Goal: Transaction & Acquisition: Purchase product/service

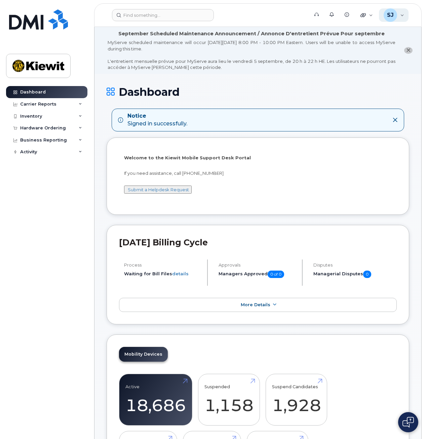
click at [392, 16] on span "SJ" at bounding box center [390, 15] width 7 height 8
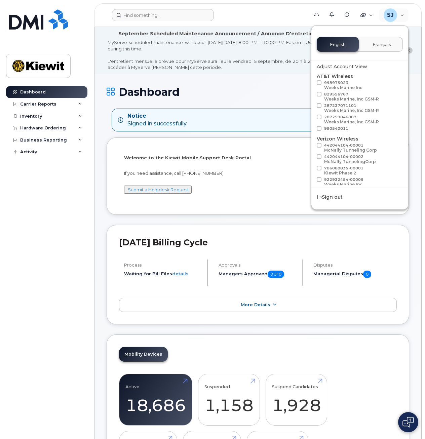
drag, startPoint x: 174, startPoint y: 7, endPoint x: 169, endPoint y: 20, distance: 13.7
click at [174, 8] on header "Support Alerts Knowledge Base Quicklinks Suspend / Cancel Device Change SIM Car…" at bounding box center [258, 15] width 328 height 24
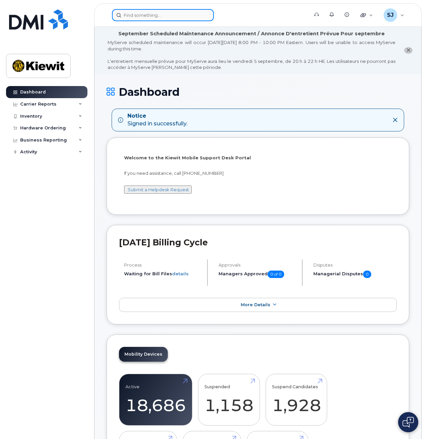
click at [169, 20] on input at bounding box center [163, 15] width 102 height 12
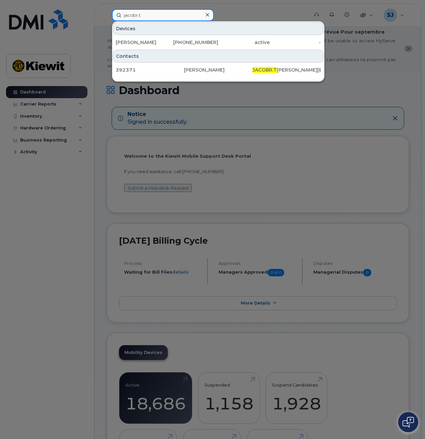
scroll to position [3, 0]
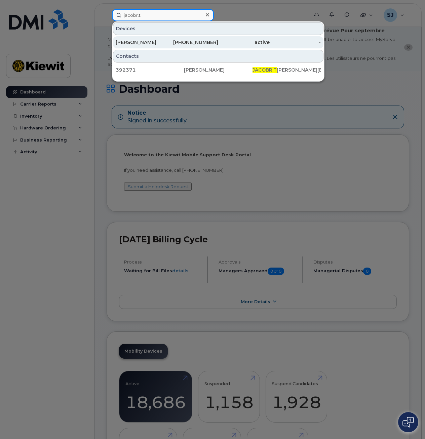
type input "jacobr.t"
click at [152, 38] on div "[PERSON_NAME]" at bounding box center [141, 42] width 51 height 12
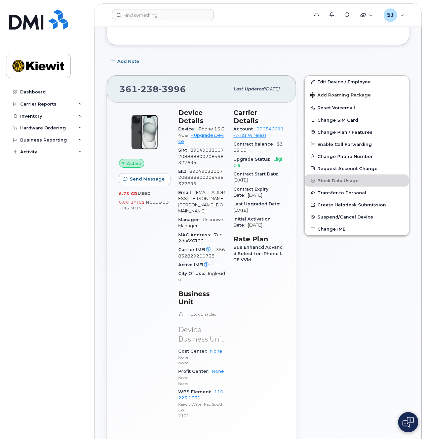
scroll to position [141, 0]
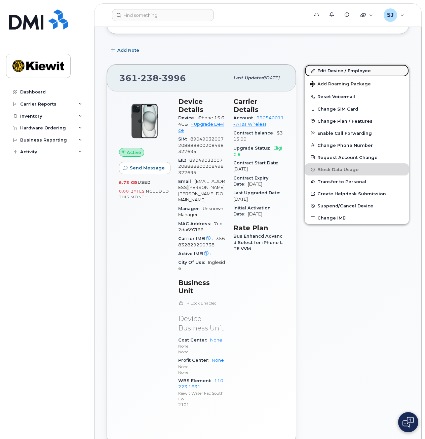
click at [329, 74] on link "Edit Device / Employee" at bounding box center [357, 71] width 104 height 12
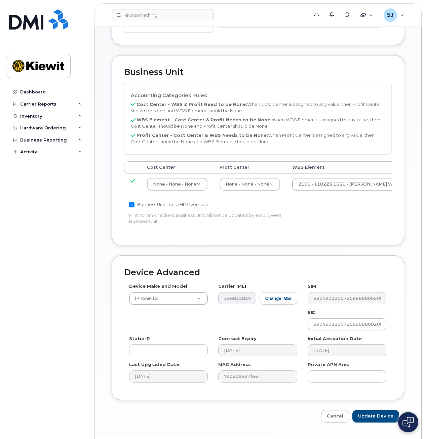
scroll to position [298, 0]
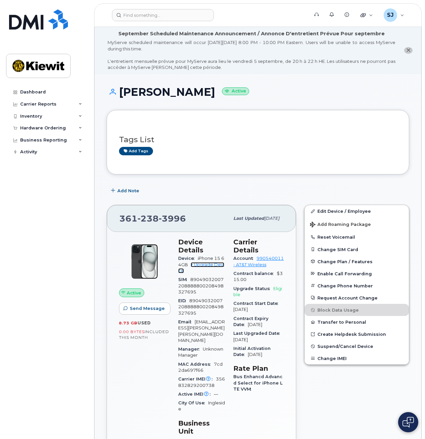
click at [196, 265] on link "+ Upgrade Device" at bounding box center [201, 267] width 46 height 11
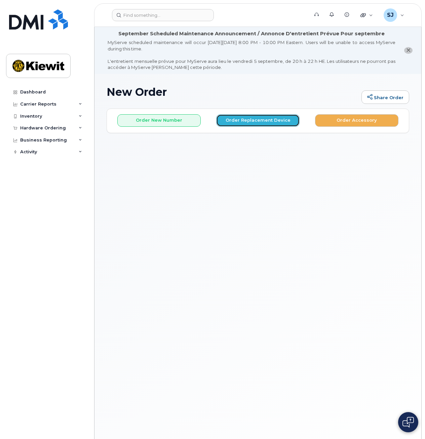
click at [240, 120] on button "Order Replacement Device" at bounding box center [257, 120] width 83 height 12
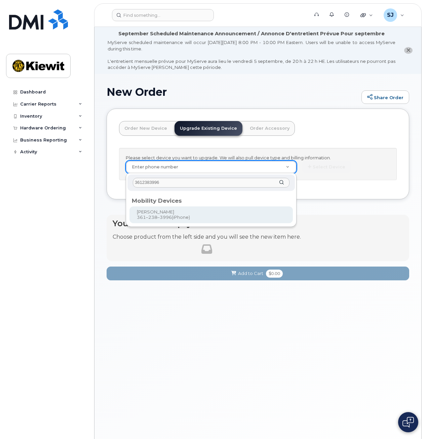
type input "3612383996"
type input "1119559"
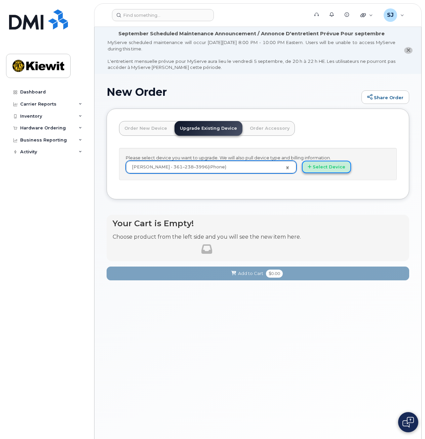
click at [312, 169] on button "Select Device" at bounding box center [326, 167] width 49 height 12
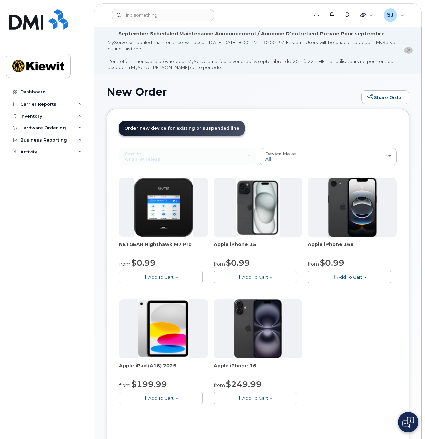
click at [243, 277] on span "Add To Cart" at bounding box center [256, 277] width 26 height 5
click at [242, 292] on link "$0.99 - 2 Year Upgrade (128GB)" at bounding box center [257, 290] width 84 height 8
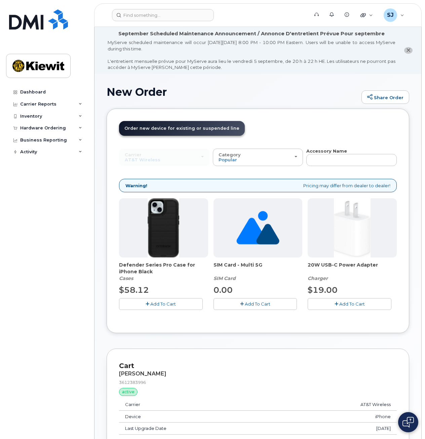
click at [174, 303] on span "Add To Cart" at bounding box center [163, 303] width 26 height 5
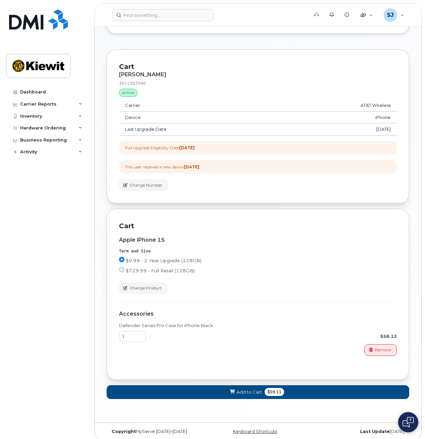
scroll to position [304, 0]
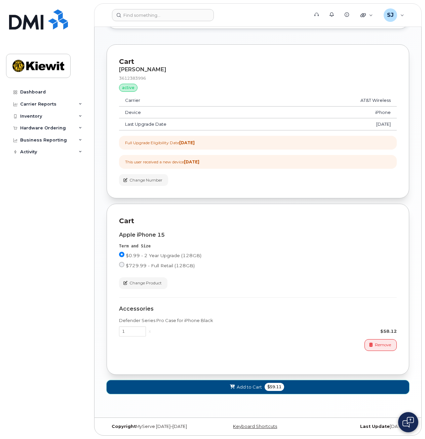
click at [253, 387] on span "Add to Cart" at bounding box center [249, 387] width 25 height 6
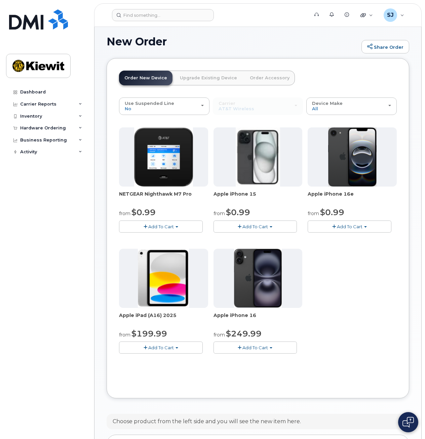
scroll to position [210, 0]
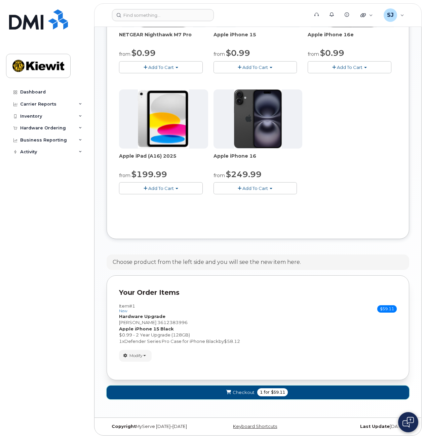
click at [288, 388] on button "Checkout 1 for $59.11" at bounding box center [258, 393] width 303 height 14
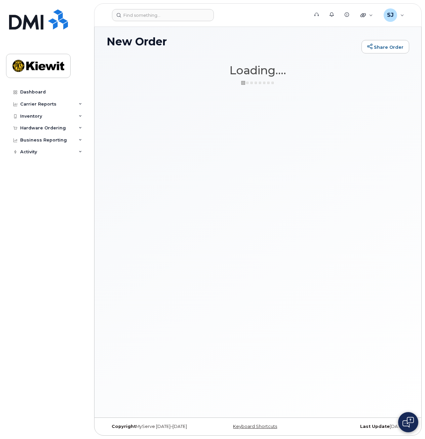
scroll to position [50, 0]
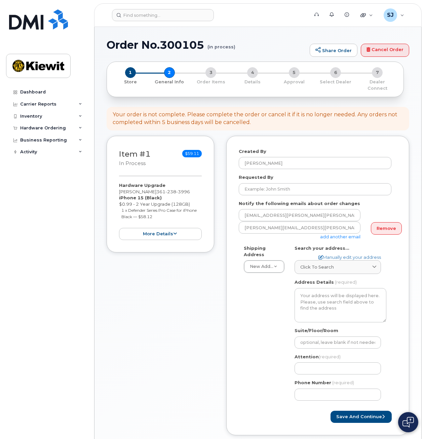
select select
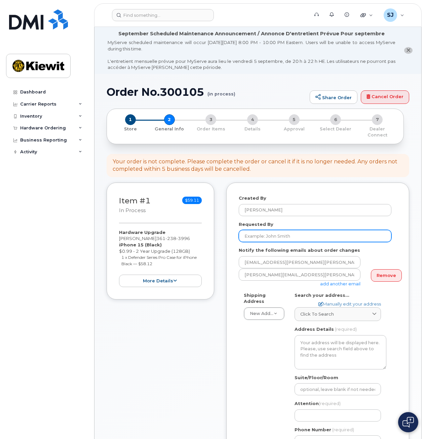
click at [272, 233] on input "Requested By" at bounding box center [315, 236] width 153 height 12
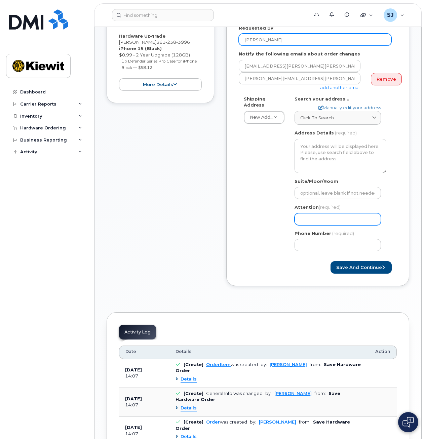
scroll to position [188, 0]
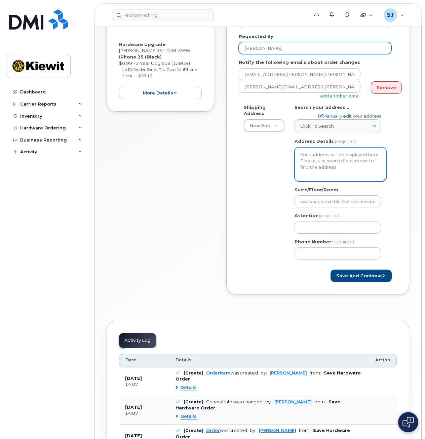
type input "[PERSON_NAME]"
click at [307, 154] on textarea "Address Details" at bounding box center [341, 164] width 92 height 34
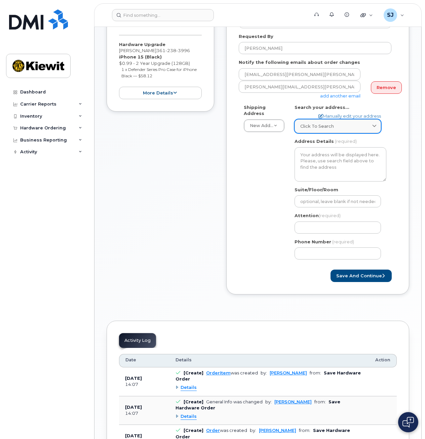
click at [344, 119] on link "Click to search" at bounding box center [338, 126] width 86 height 14
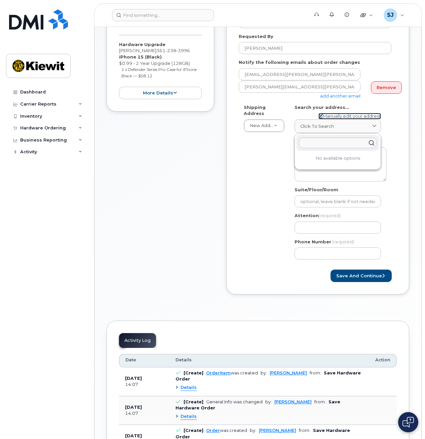
click at [351, 113] on link "Manually edit your address" at bounding box center [350, 116] width 63 height 6
select select
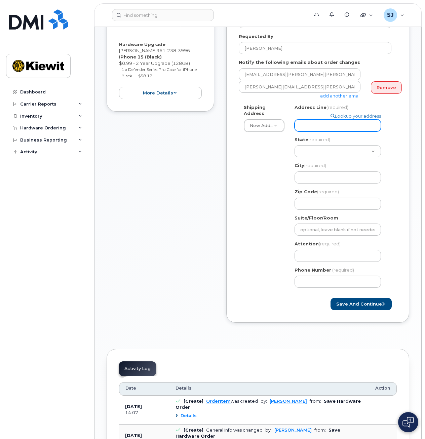
click at [344, 119] on input "Address Line (required)" at bounding box center [338, 125] width 86 height 12
type input "2050 roanoke rd"
type input "Keller"
type input "76262"
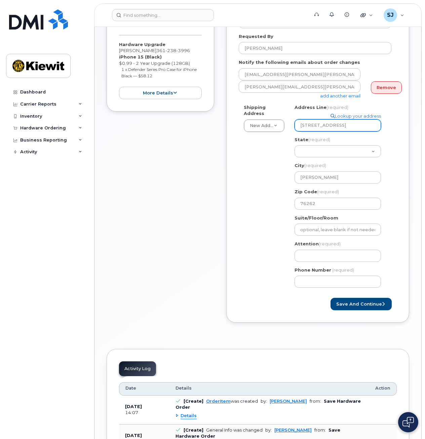
type input "2542268154"
select select
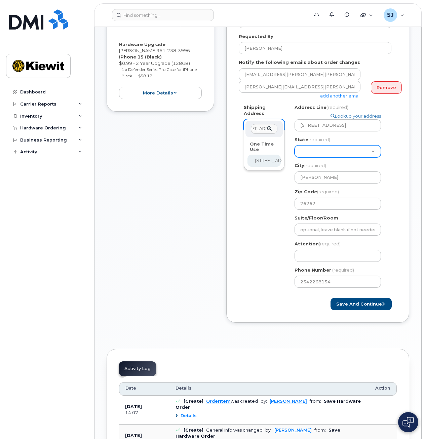
select select "WI"
select select
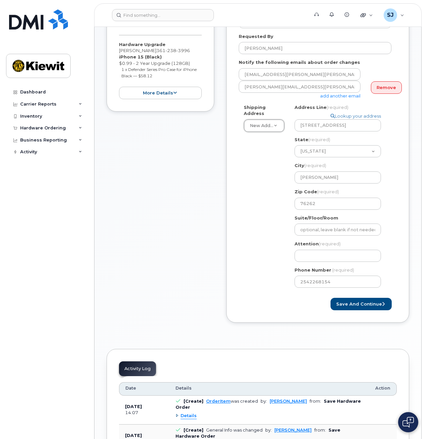
drag, startPoint x: 320, startPoint y: 172, endPoint x: 287, endPoint y: 175, distance: 32.4
click at [334, 145] on select "Alabama Alaska American Samoa Arizona Arkansas California Colorado Connecticut …" at bounding box center [338, 151] width 86 height 12
select select "TX"
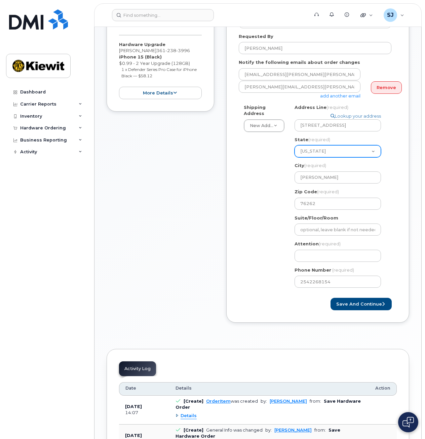
click at [295, 145] on select "Alabama Alaska American Samoa Arizona Arkansas California Colorado Connecticut …" at bounding box center [338, 151] width 86 height 12
drag, startPoint x: 329, startPoint y: 169, endPoint x: 288, endPoint y: 169, distance: 41.7
click at [288, 169] on div "Shipping Address New Address New Address 938 Loggerhead Island Dr 11201 Enterpr…" at bounding box center [315, 198] width 153 height 189
select select
type input "W"
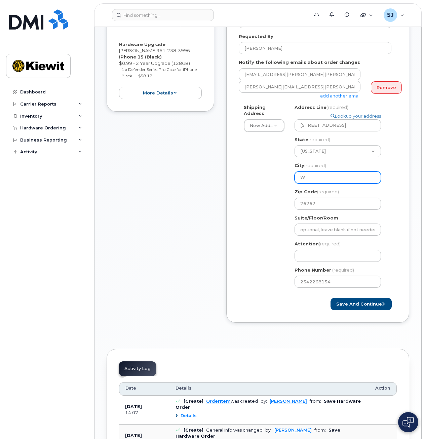
select select
type input "We"
select select
type input "Wes"
select select
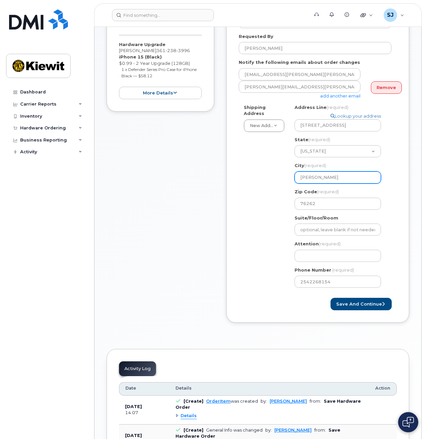
type input "Wesl"
select select
type input "Wes"
select select
type input "West"
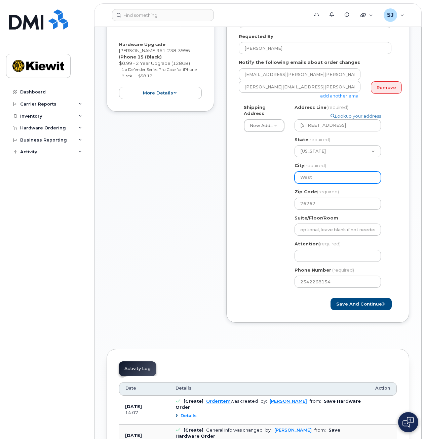
select select
type input "Westl"
select select
type input "Westla"
select select
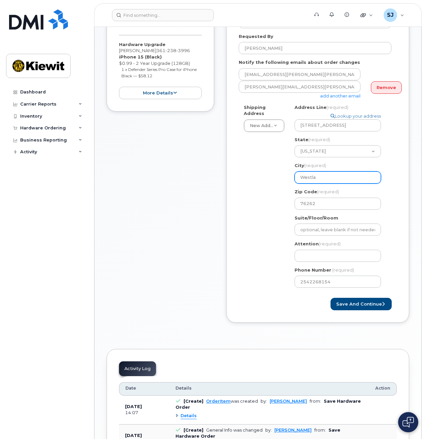
type input "Westlak"
select select
type input "Westlake"
click at [266, 182] on div "Shipping Address New Address New Address 938 Loggerhead Island Dr 11201 Enterpr…" at bounding box center [315, 198] width 153 height 189
click at [326, 224] on input "Suite/Floor/Room" at bounding box center [338, 230] width 86 height 12
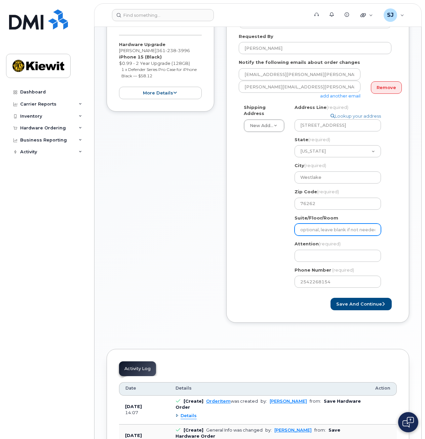
select select
type input "S"
select select
type input "Su"
select select
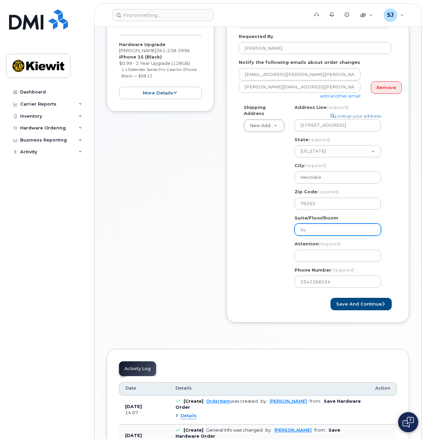
type input "Sui"
select select
type input "Suit"
select select
type input "Suite"
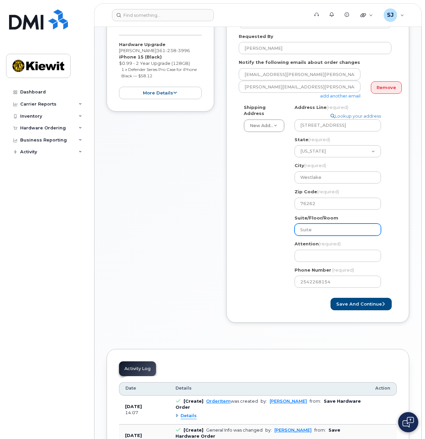
select select
type input "Suite 2"
select select
type input "Suite 20"
select select
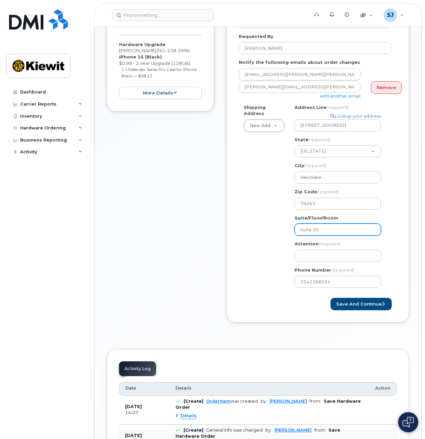
type input "Suite 200"
select select
type input "Suite 2002"
click at [267, 229] on div "Shipping Address New Address New Address 938 Loggerhead Island Dr 11201 Enterpr…" at bounding box center [315, 198] width 153 height 189
click at [305, 224] on input "Suite 2002" at bounding box center [338, 230] width 86 height 12
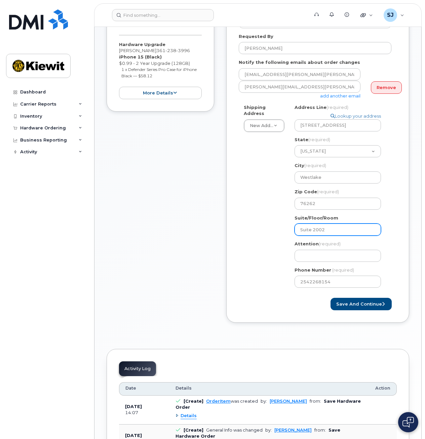
select select
type input "Su2ite 2002"
select select
type input "Su20ite 2002"
select select
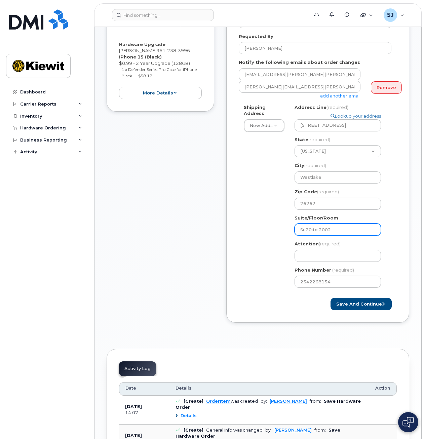
type input "Su200ite 2002"
drag, startPoint x: 340, startPoint y: 226, endPoint x: 282, endPoint y: 224, distance: 58.2
click at [283, 224] on div "Shipping Address New Address New Address 938 Loggerhead Island Dr 11201 Enterpr…" at bounding box center [315, 198] width 153 height 189
select select
type input "S"
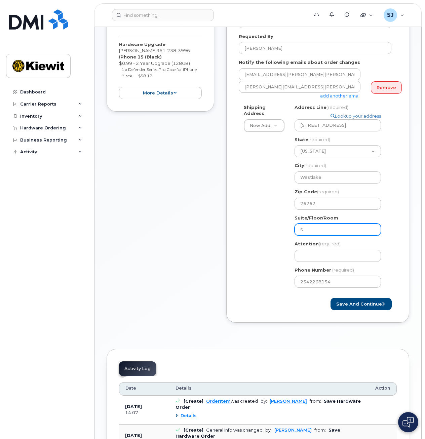
select select
type input "Su"
select select
type input "Sui"
select select
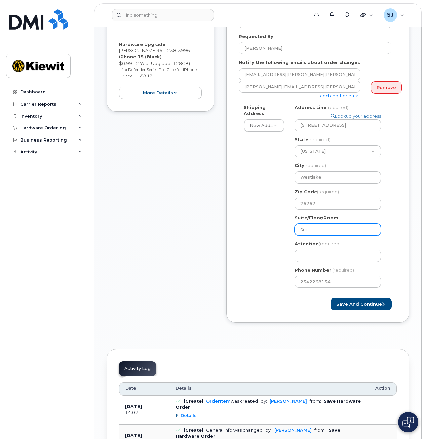
type input "Suit"
select select
type input "Suite"
select select
type input "Suite 2"
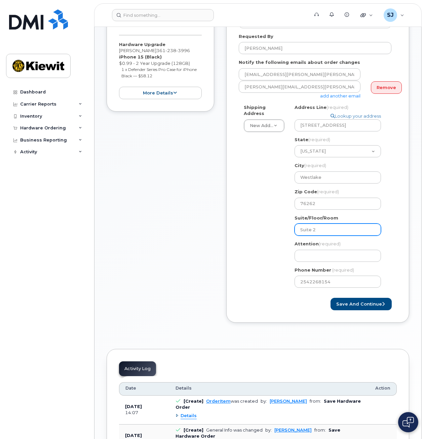
select select
type input "Suite 22"
select select
type input "Suite 222"
click at [325, 224] on input "Suite 222" at bounding box center [338, 230] width 86 height 12
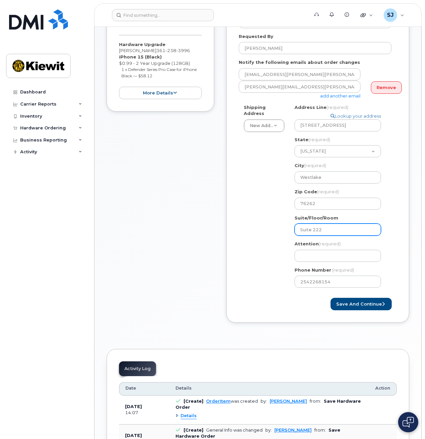
select select
type input "Suite 22"
select select
type input "Suite 2"
select select
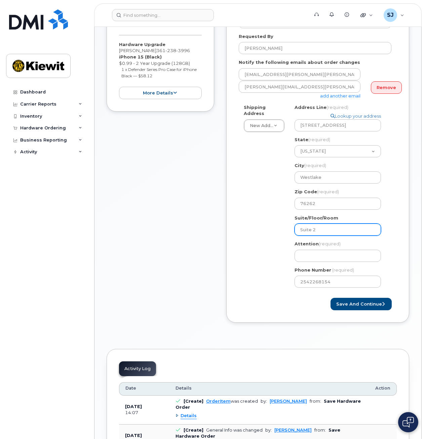
type input "Suite 20"
select select
type input "Suite 200"
click at [264, 247] on div "Shipping Address New Address New Address 938 Loggerhead Island Dr 11201 Enterpr…" at bounding box center [315, 198] width 153 height 189
click at [326, 244] on div "Attention (required)" at bounding box center [341, 251] width 92 height 21
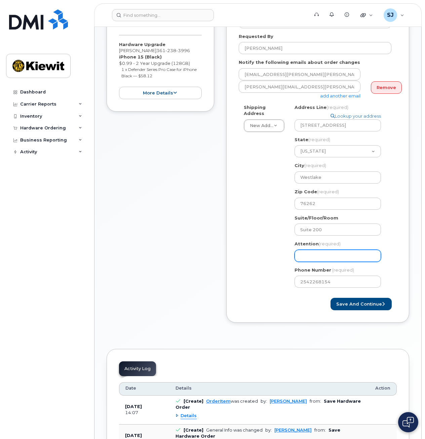
click at [324, 251] on input "Attention (required)" at bounding box center [338, 256] width 86 height 12
type input "[PERSON_NAME]"
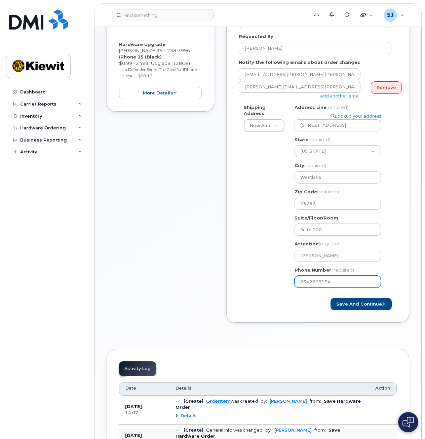
drag, startPoint x: 299, startPoint y: 276, endPoint x: 260, endPoint y: 278, distance: 39.1
click at [260, 278] on div "Shipping Address New Address New Address 938 Loggerhead Island Dr 11201 Enterpr…" at bounding box center [315, 198] width 153 height 189
select select
type input "3612383996"
type input "2050 Roanoke Rd"
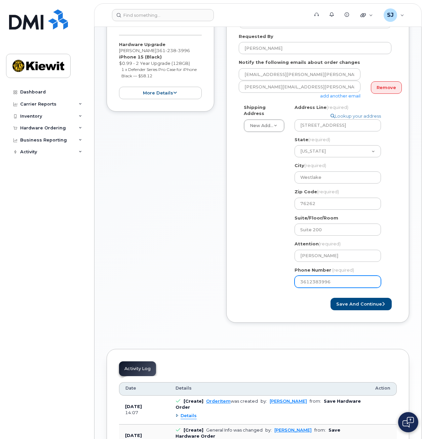
scroll to position [0, 18]
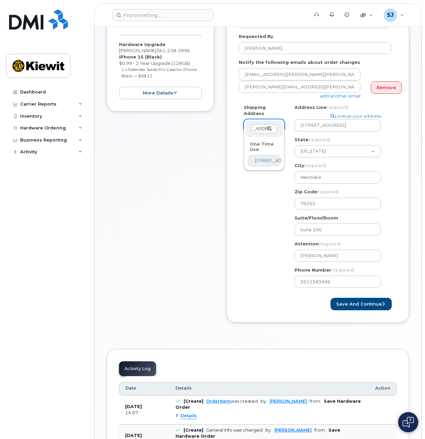
select select "2050 Roanoke Rd"
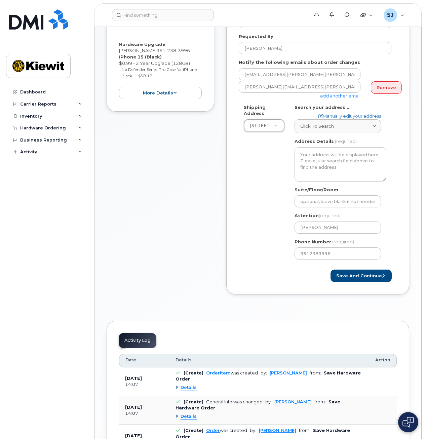
scroll to position [0, 0]
click at [325, 123] on span "Click to search" at bounding box center [317, 126] width 34 height 6
click at [320, 138] on input "text" at bounding box center [338, 143] width 78 height 11
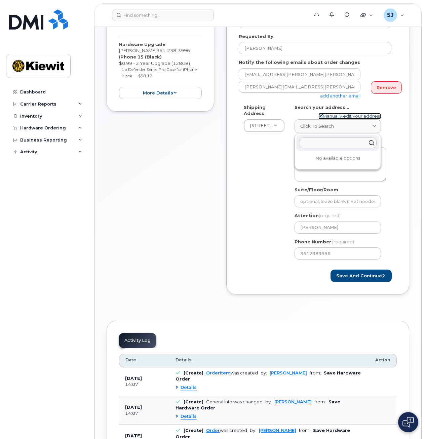
click at [338, 113] on link "Manually edit your address" at bounding box center [350, 116] width 63 height 6
select select "New Address"
type input "2050 roanoke rd"
type input "Westlake"
type input "Suite 200"
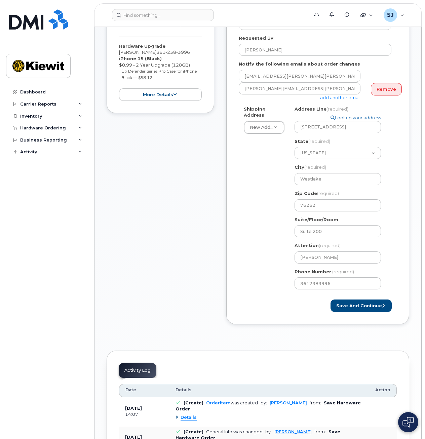
scroll to position [186, 0]
click at [316, 121] on input "2050 roanoke rd" at bounding box center [338, 127] width 86 height 12
select select
type input "2050 oanoke rd"
select select
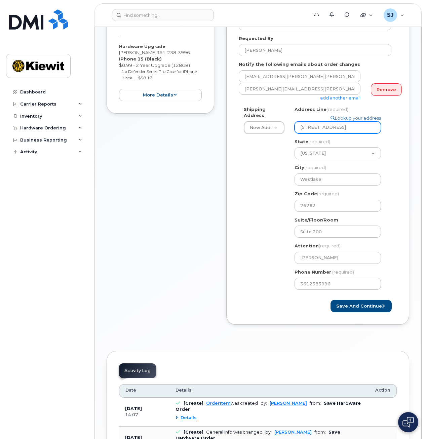
type input "2050 Roanoke rd"
select select
type input "2050 Roanoke d"
select select
type input "2050 Roanoke Rd"
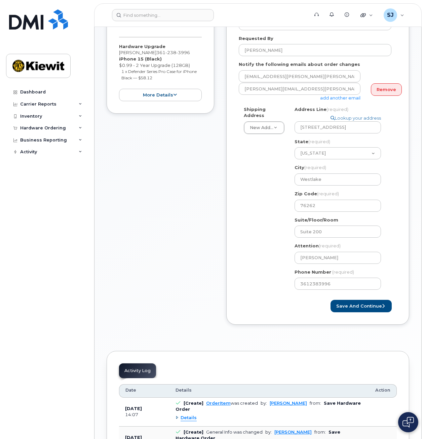
click at [281, 155] on div "Shipping Address New Address New Address 938 Loggerhead Island Dr 11201 Enterpr…" at bounding box center [315, 200] width 153 height 189
click at [374, 303] on button "Save and Continue" at bounding box center [361, 306] width 61 height 12
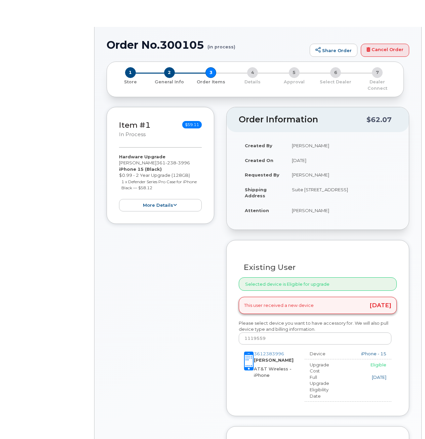
type input "[PERSON_NAME]"
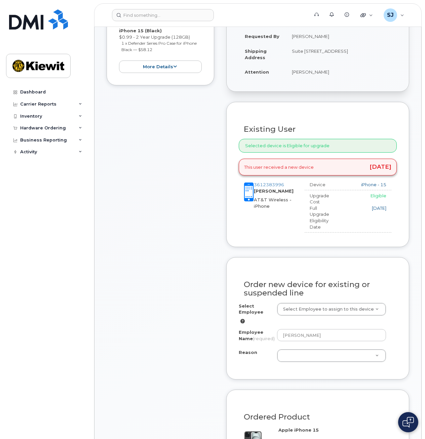
scroll to position [221, 0]
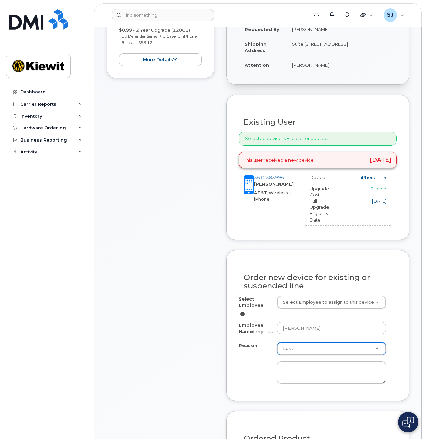
select select "lost"
click at [303, 364] on textarea at bounding box center [331, 373] width 109 height 22
type textarea "Jacob lost phone while on vacation"
click at [244, 263] on div "Order new device for existing or suspended line" at bounding box center [318, 279] width 158 height 33
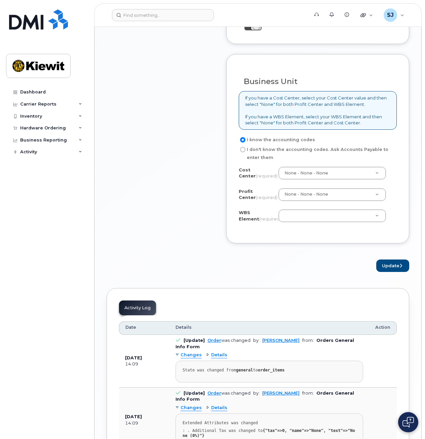
scroll to position [673, 0]
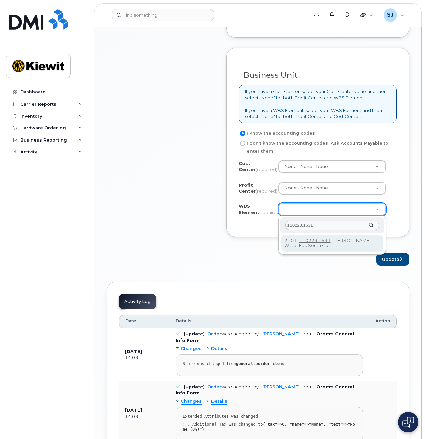
type input "110223.1631"
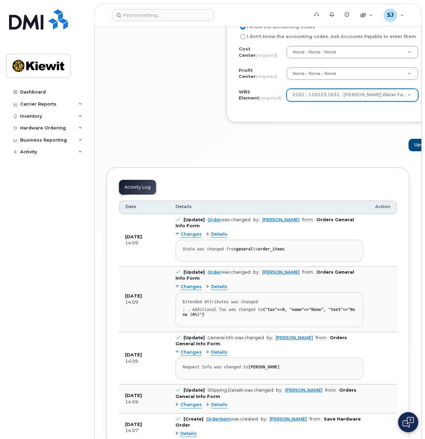
scroll to position [767, 0]
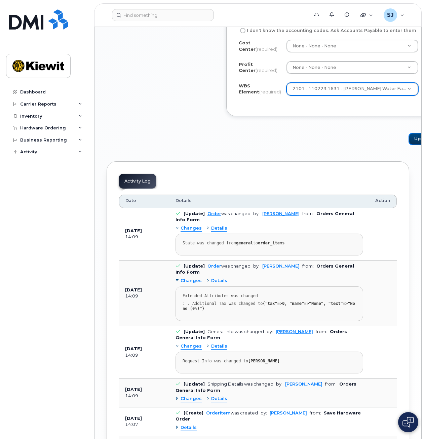
drag, startPoint x: 386, startPoint y: 167, endPoint x: 371, endPoint y: 174, distance: 16.4
click at [409, 145] on button "Update" at bounding box center [425, 139] width 33 height 12
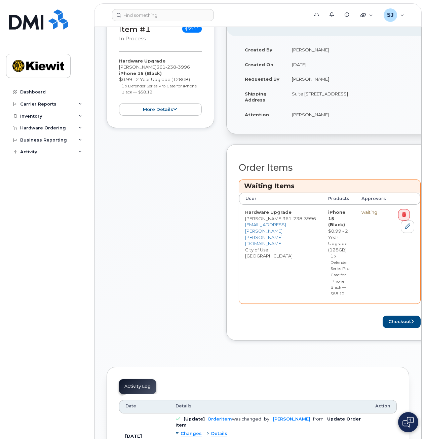
scroll to position [202, 0]
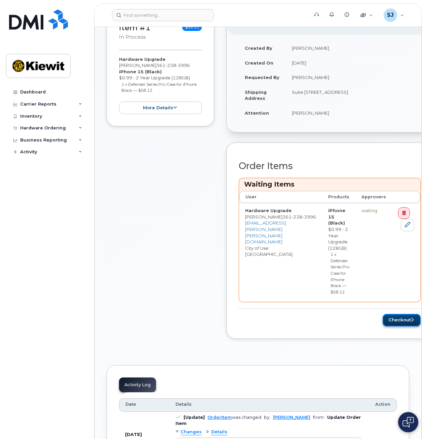
click at [391, 320] on button "Checkout" at bounding box center [402, 320] width 38 height 12
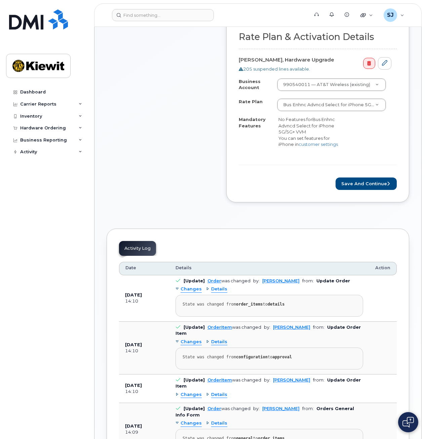
scroll to position [278, 0]
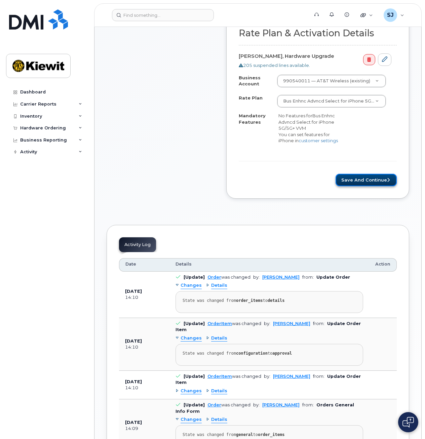
click at [368, 185] on button "Save and Continue" at bounding box center [366, 180] width 61 height 12
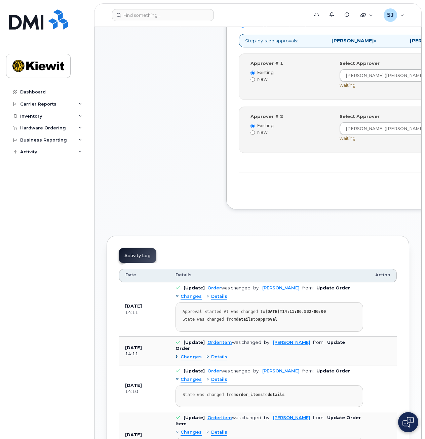
scroll to position [317, 0]
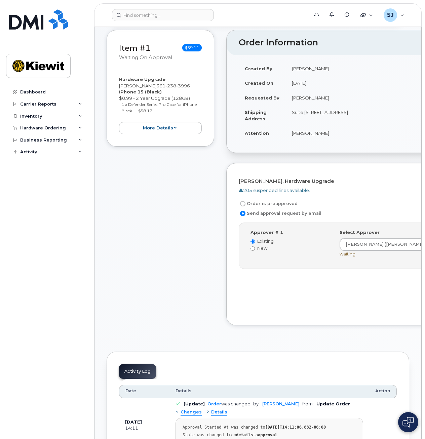
scroll to position [123, 0]
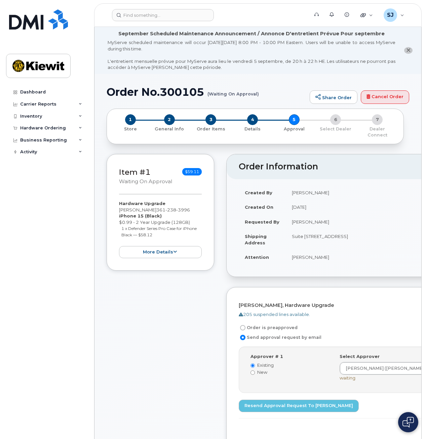
click at [265, 219] on strong "Requested By" at bounding box center [262, 221] width 35 height 5
